Goal: Task Accomplishment & Management: Use online tool/utility

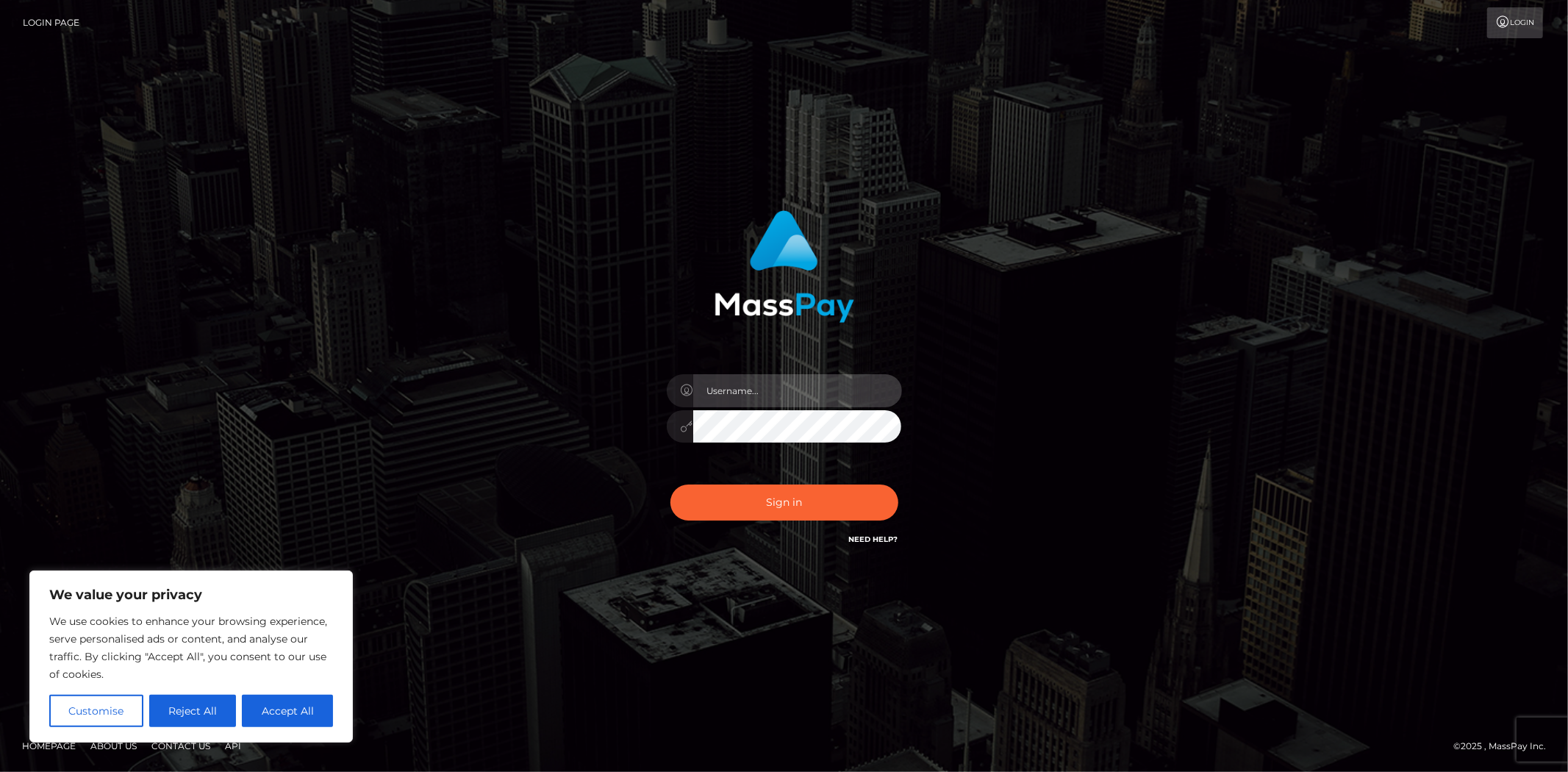
type input "MJSamelo"
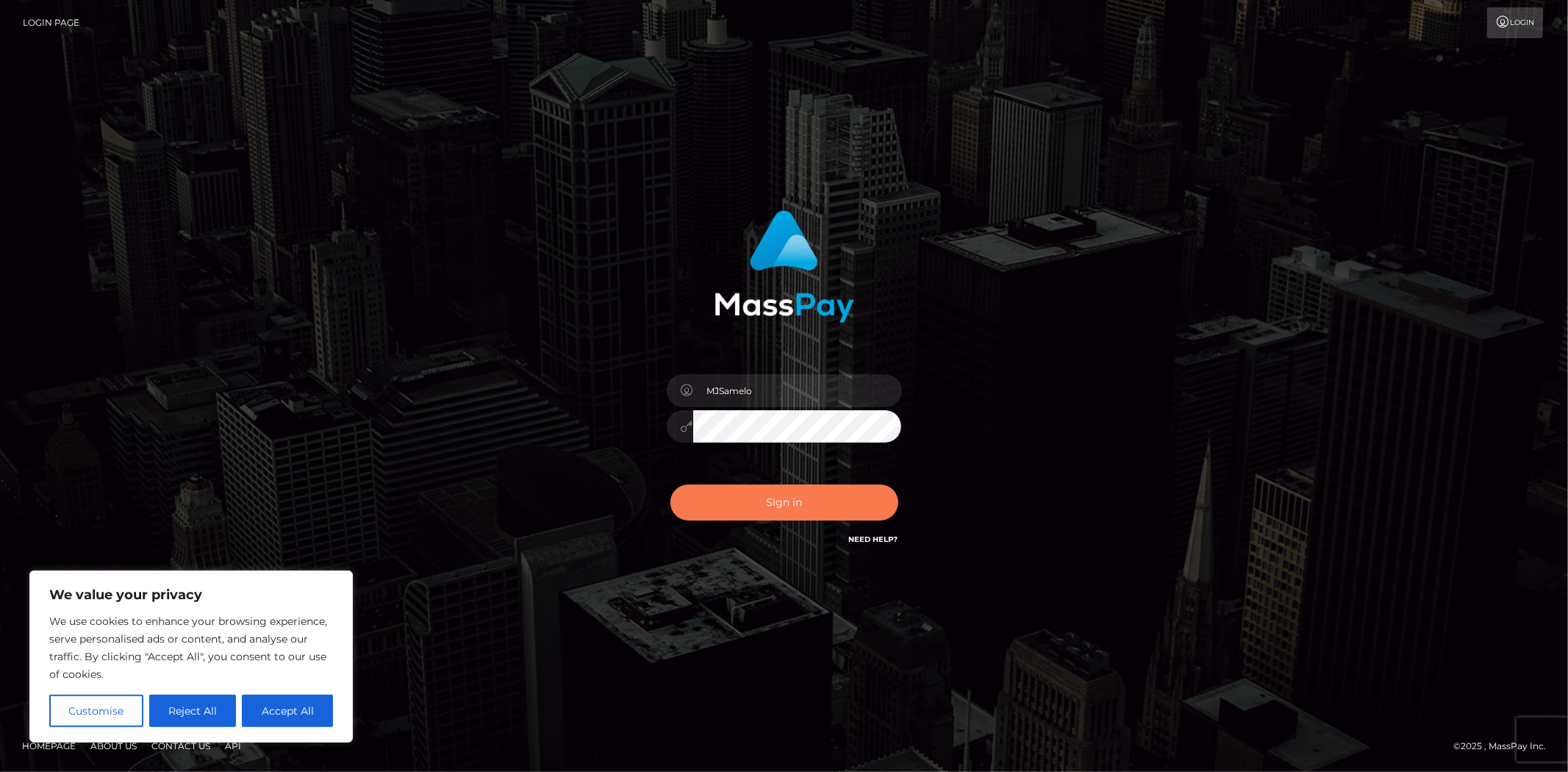
click at [749, 507] on button "Sign in" at bounding box center [785, 503] width 228 height 36
type input "MJSamelo"
click at [773, 514] on button "Sign in" at bounding box center [785, 503] width 228 height 36
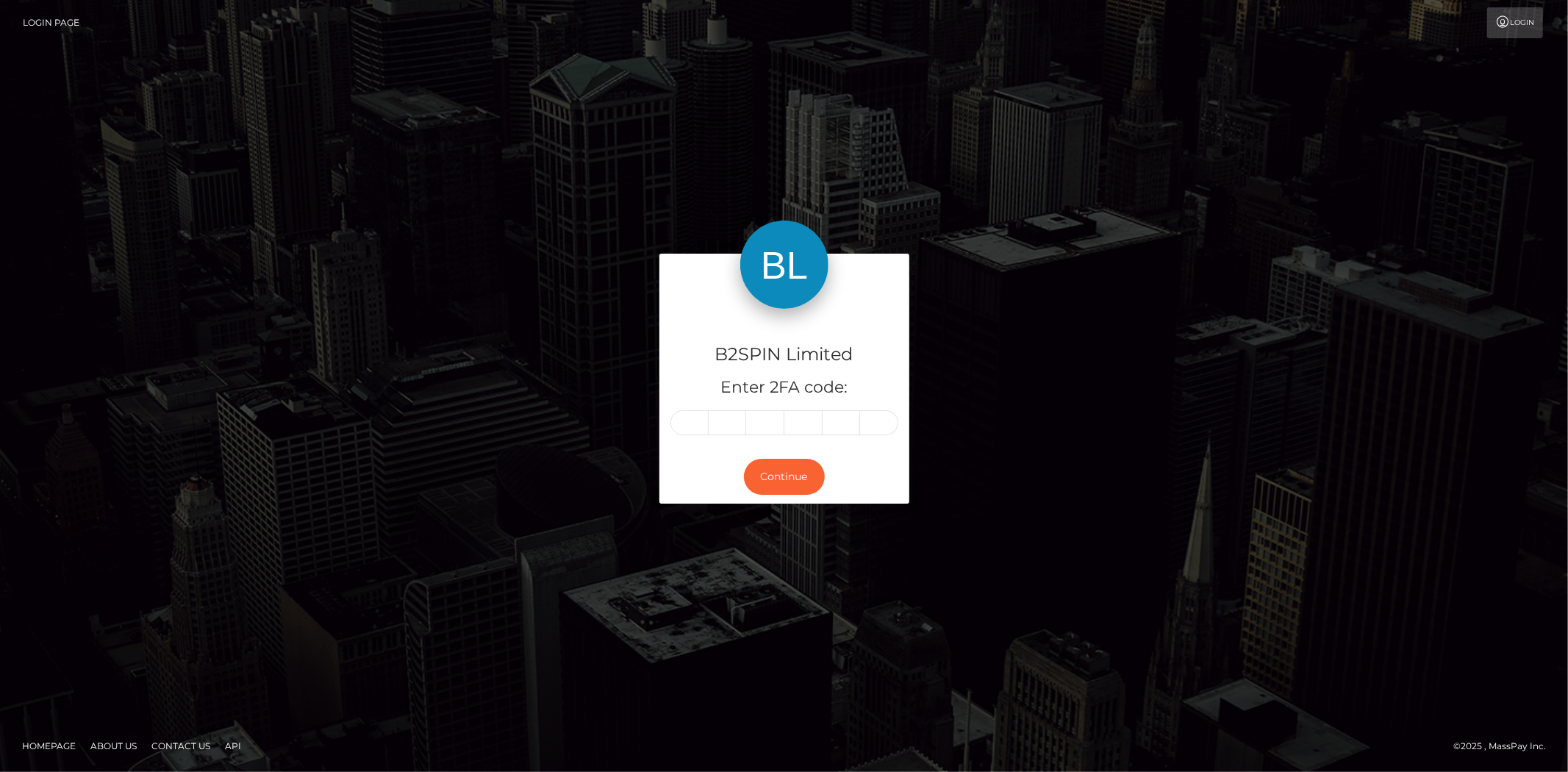
click at [689, 417] on input "text" at bounding box center [690, 423] width 39 height 25
type input "9"
type input "3"
type input "4"
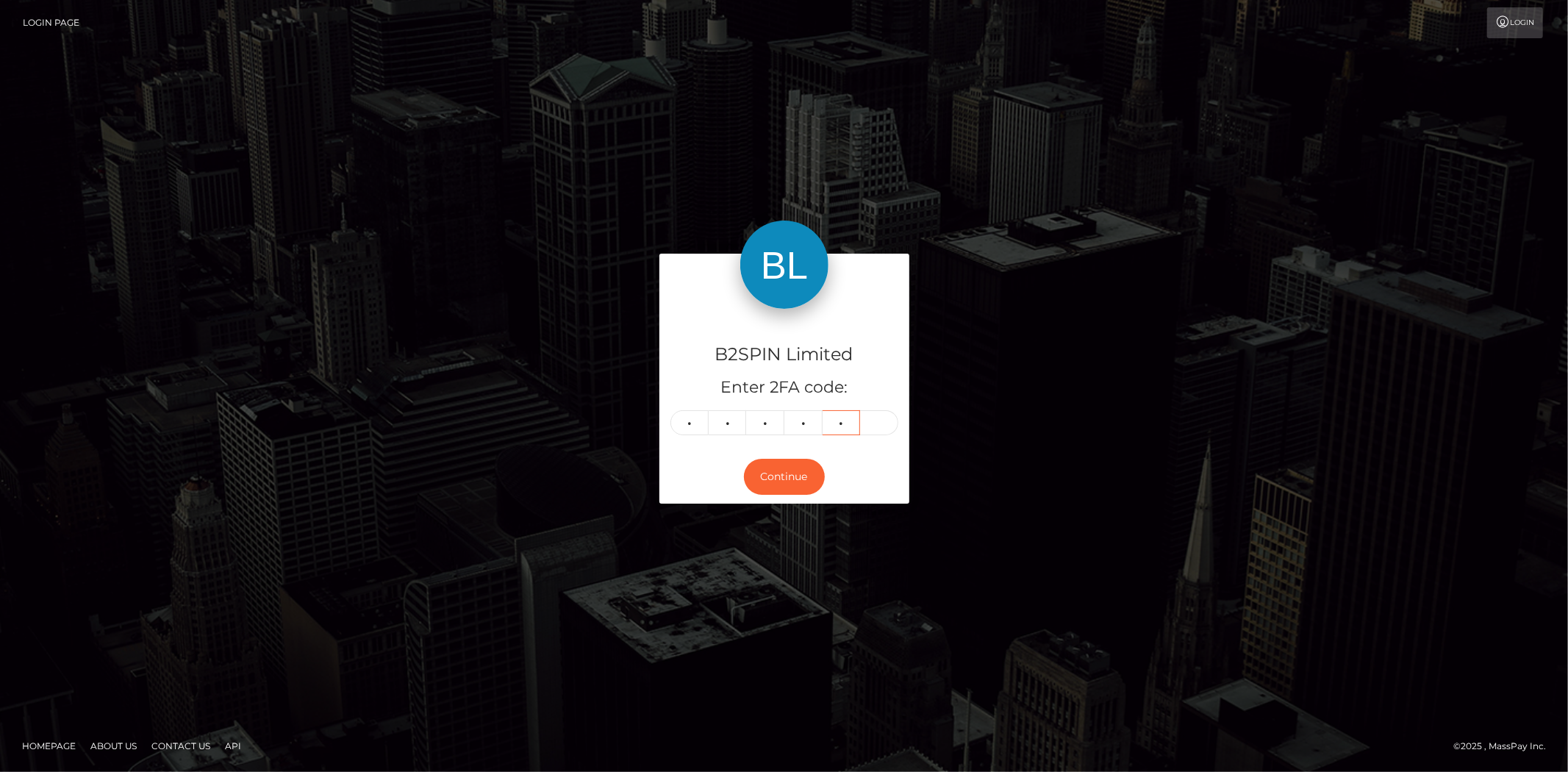
type input "2"
type input "5"
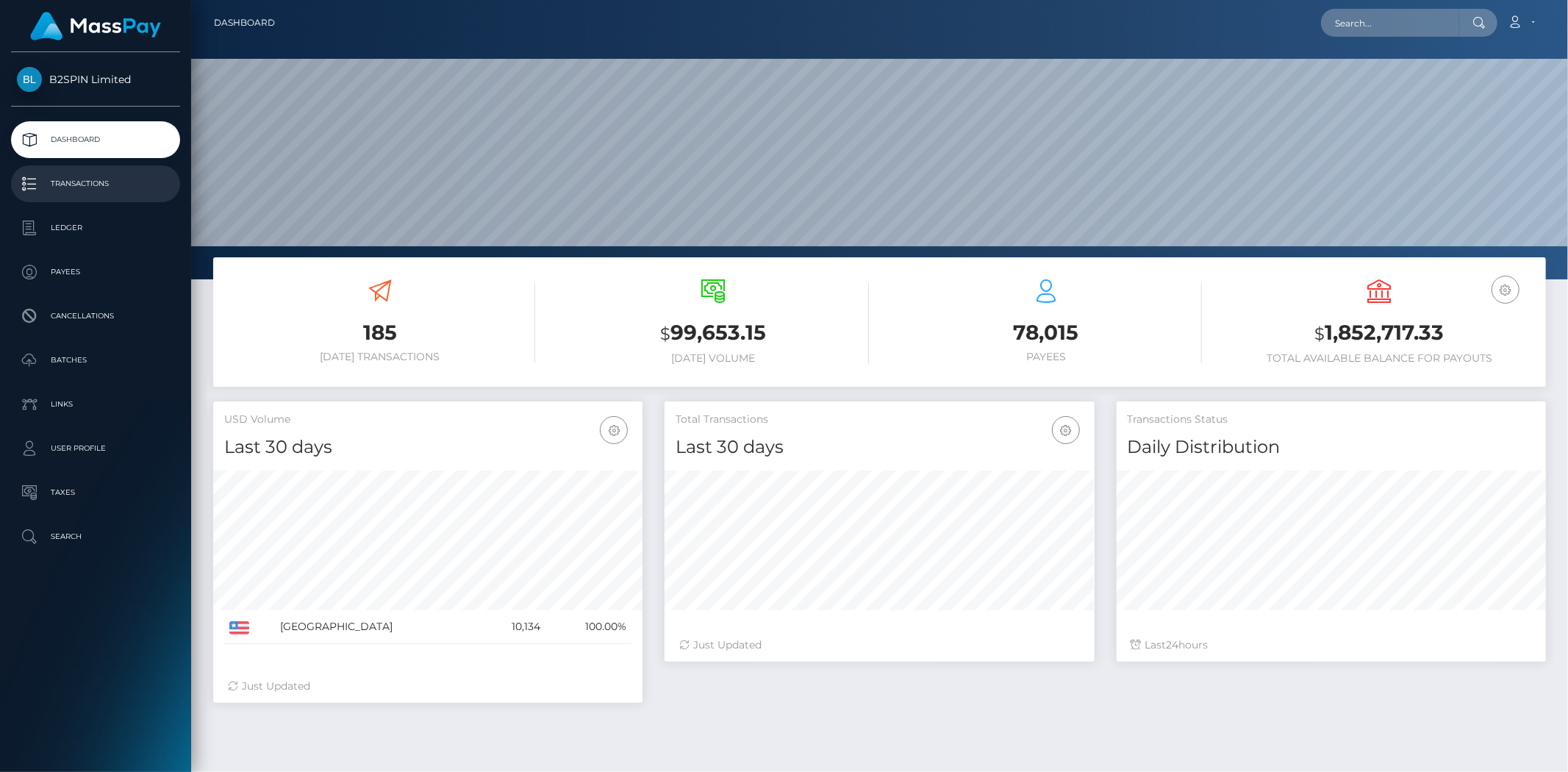
click at [120, 186] on p "Transactions" at bounding box center [95, 183] width 157 height 22
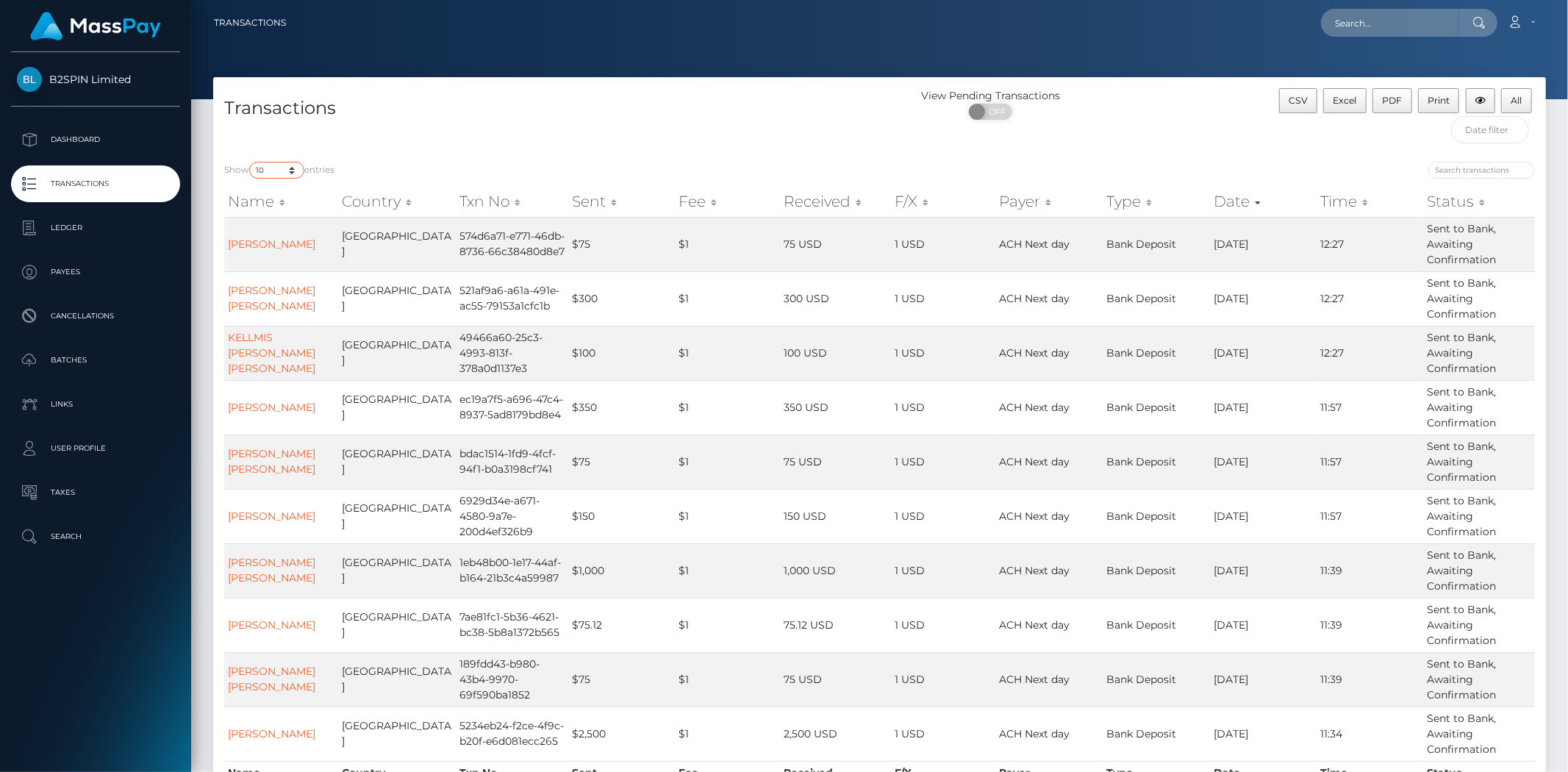
click at [270, 172] on select "10 25 50 100 250 500 1,000 3,500" at bounding box center [277, 170] width 55 height 17
select select "3500"
click at [251, 162] on select "10 25 50 100 250 500 1,000 3,500" at bounding box center [277, 170] width 55 height 17
drag, startPoint x: 979, startPoint y: 104, endPoint x: 987, endPoint y: 108, distance: 8.9
click at [980, 104] on span at bounding box center [979, 111] width 20 height 16
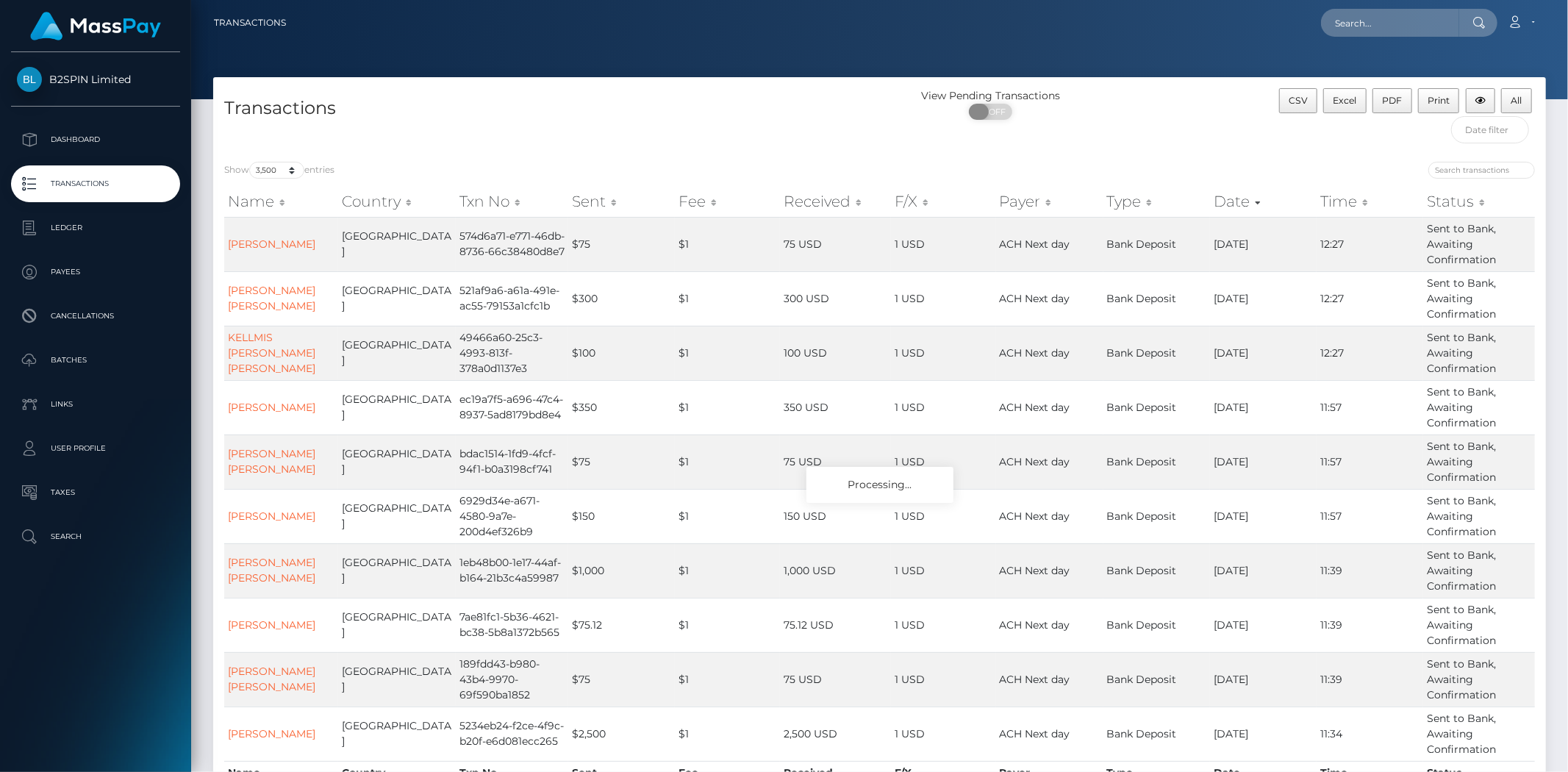
click at [988, 112] on span at bounding box center [979, 111] width 20 height 16
checkbox input "true"
click at [1355, 103] on span "Excel" at bounding box center [1345, 101] width 23 height 11
